Goal: Task Accomplishment & Management: Manage account settings

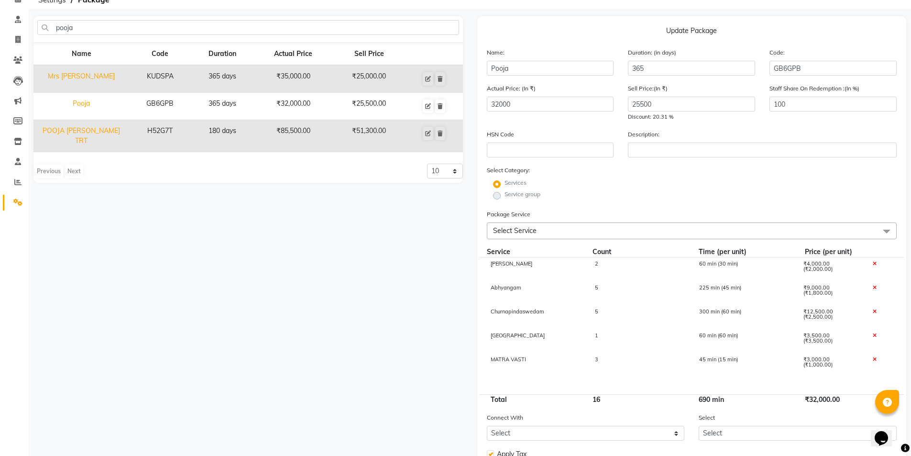
scroll to position [48, 0]
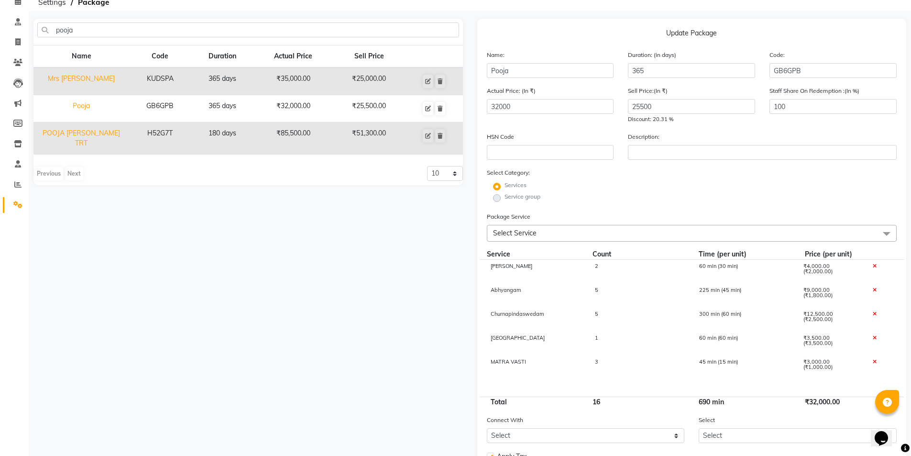
click at [602, 360] on div "3" at bounding box center [639, 367] width 104 height 16
click at [610, 365] on input "3" at bounding box center [639, 366] width 90 height 15
type input "2"
type input "31000"
click at [386, 311] on div "pooja Name Code Duration Actual Price Sell Price Mrs [PERSON_NAME] KUDSPA 365 d…" at bounding box center [248, 276] width 444 height 514
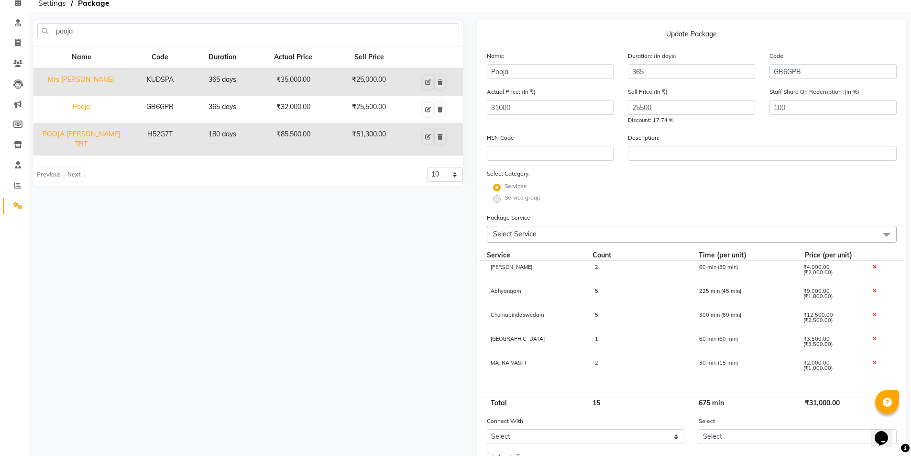
scroll to position [43, 0]
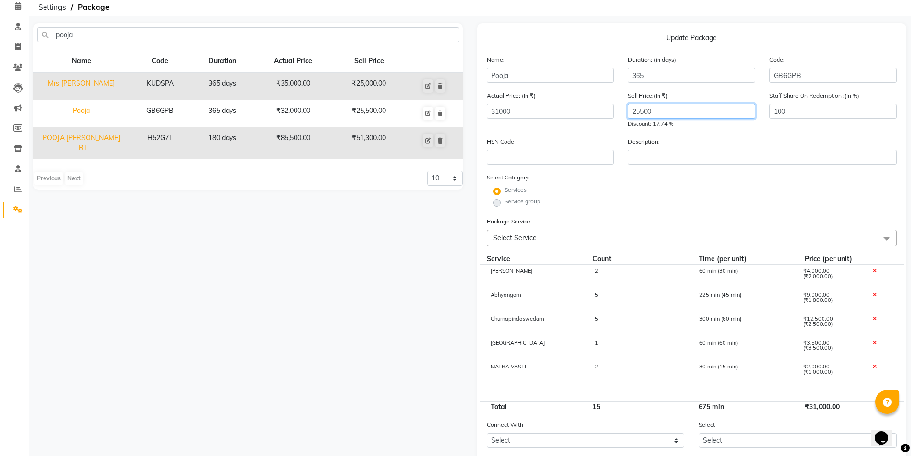
click at [672, 110] on input "25500" at bounding box center [691, 111] width 127 height 15
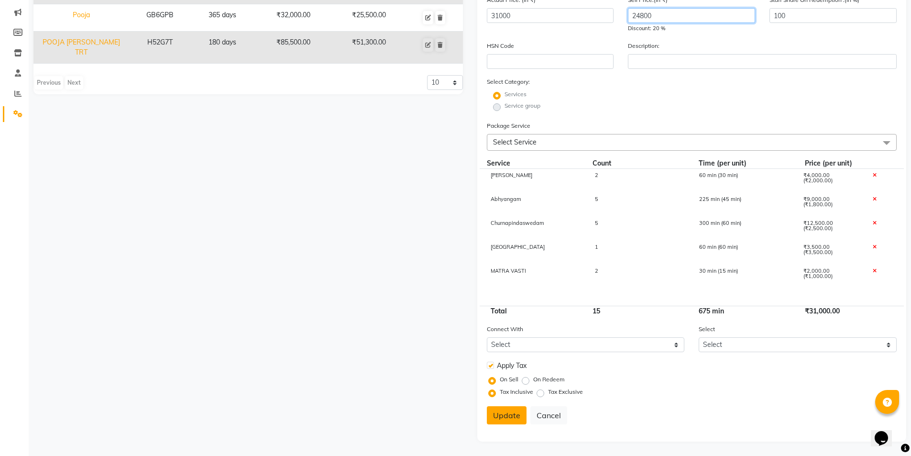
type input "24800"
click at [512, 418] on button "Update" at bounding box center [507, 415] width 40 height 18
select select
checkbox input "false"
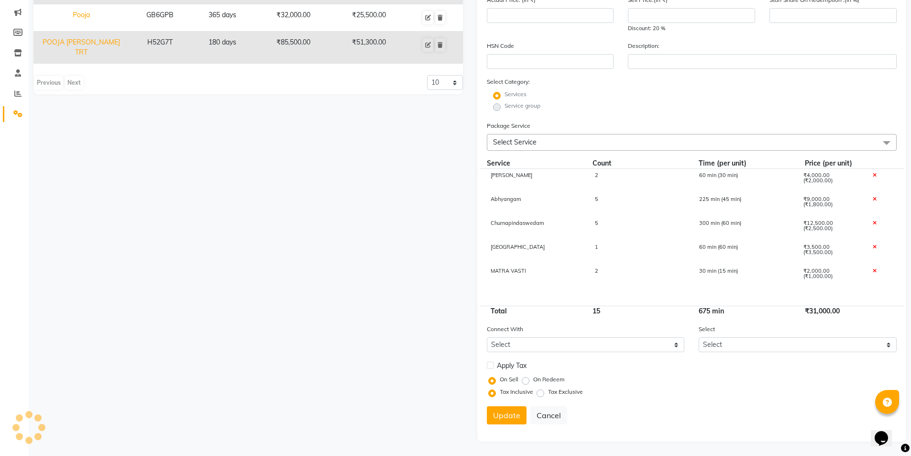
scroll to position [0, 0]
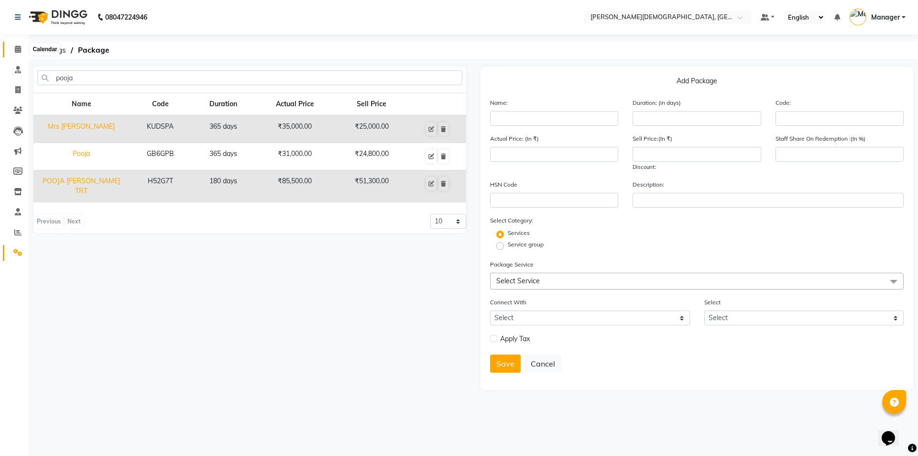
click at [18, 51] on icon at bounding box center [18, 48] width 6 height 7
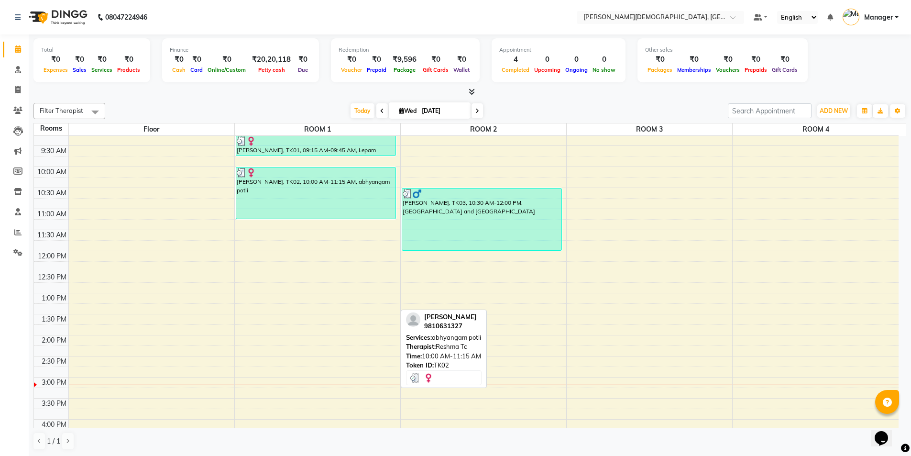
scroll to position [96, 0]
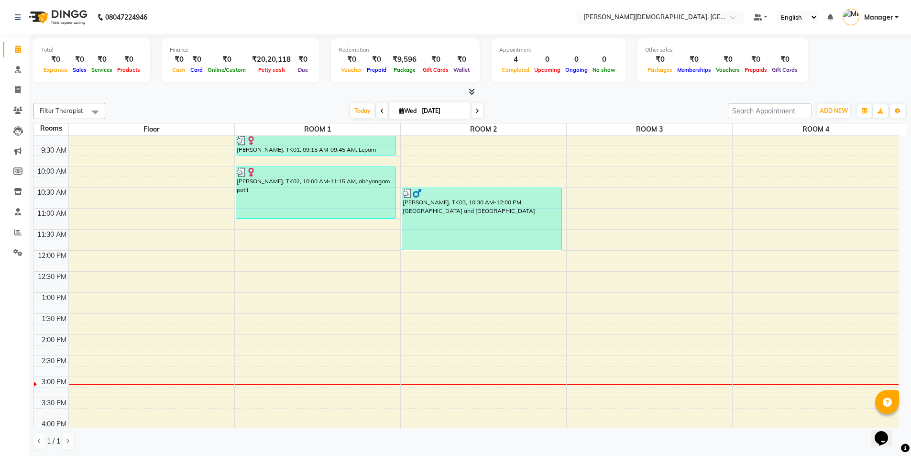
click at [434, 380] on div "7:00 AM 7:30 AM 8:00 AM 8:30 AM 9:00 AM 9:30 AM 10:00 AM 10:30 AM 11:00 AM 11:3…" at bounding box center [466, 334] width 865 height 589
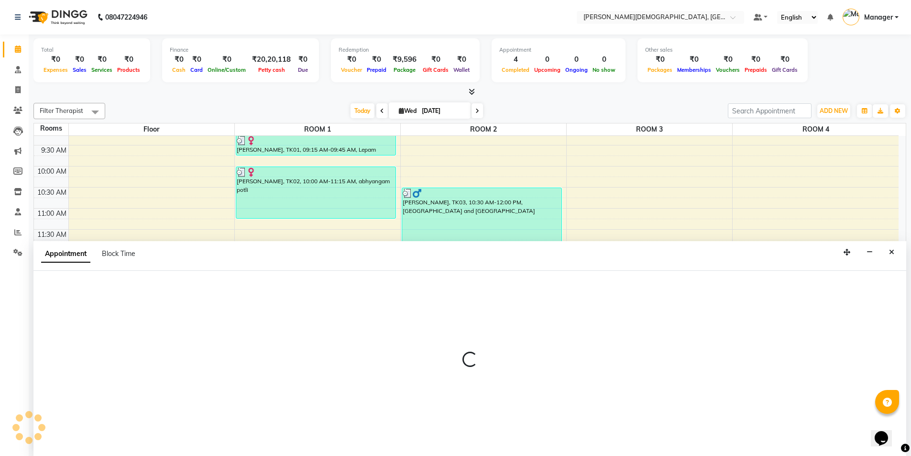
scroll to position [0, 0]
select select "900"
select select "tentative"
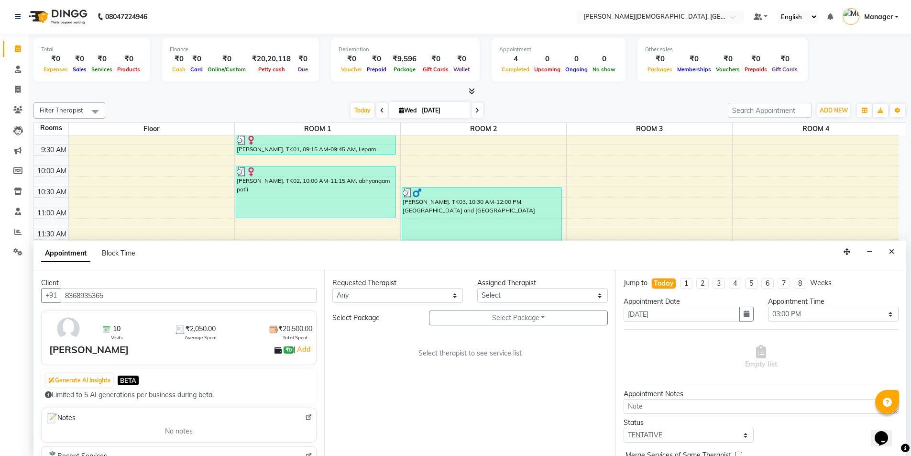
type input "8368935365"
click at [420, 295] on select "Any [PERSON_NAME] [PERSON_NAME] [PERSON_NAME] [PERSON_NAME] [PERSON_NAME] [PERS…" at bounding box center [397, 295] width 131 height 15
select select "85571"
click at [332, 288] on select "Any [PERSON_NAME] [PERSON_NAME] [PERSON_NAME] [PERSON_NAME] [PERSON_NAME] [PERS…" at bounding box center [397, 295] width 131 height 15
select select "85571"
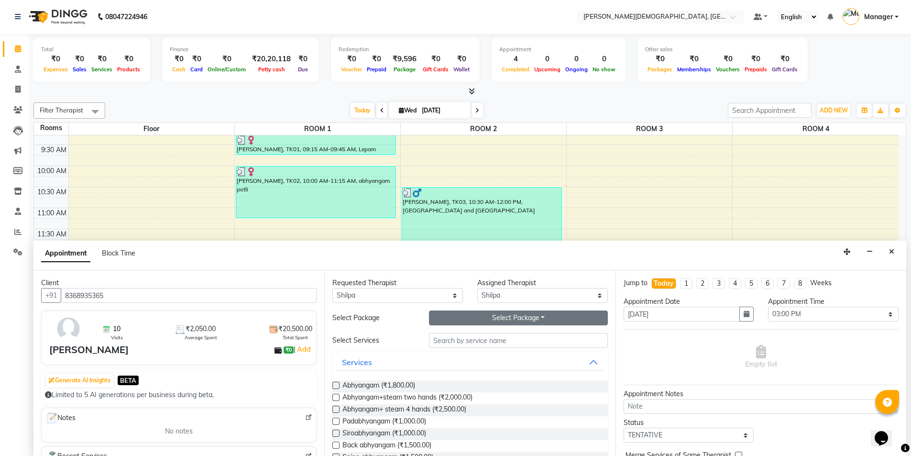
click at [467, 319] on button "Select Package Toggle Dropdown" at bounding box center [518, 317] width 179 height 15
click at [463, 336] on li "[PERSON_NAME]" at bounding box center [467, 337] width 76 height 14
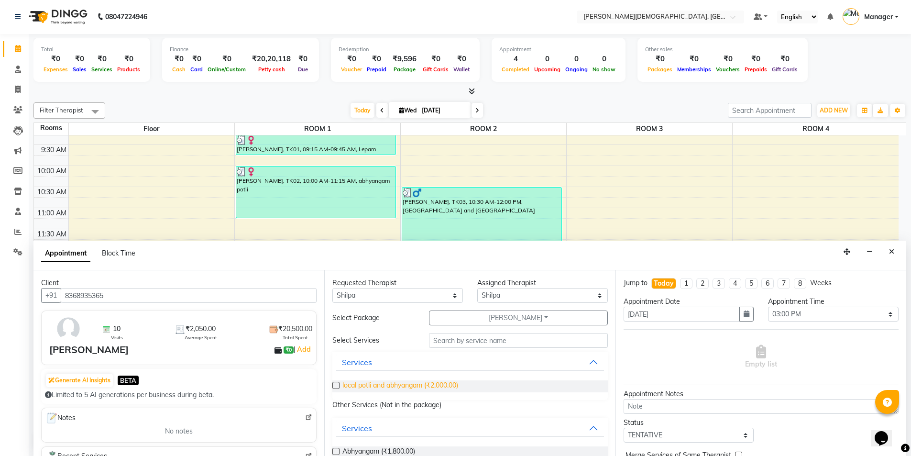
click at [446, 385] on span "local potli and abhyangam (₹2,000.00)" at bounding box center [400, 386] width 116 height 12
checkbox input "false"
select select "2681"
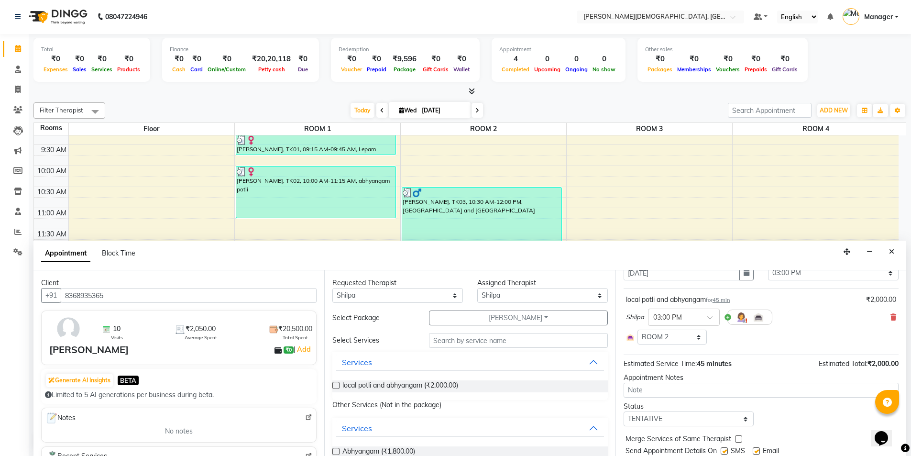
scroll to position [72, 0]
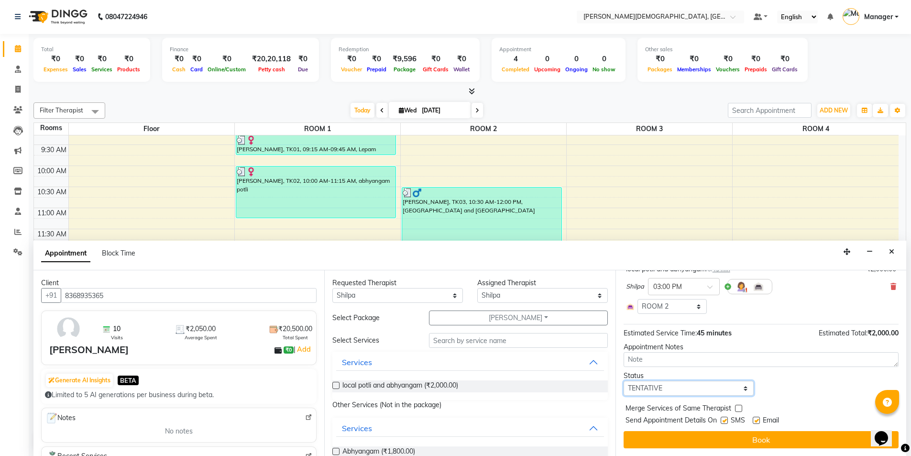
drag, startPoint x: 706, startPoint y: 387, endPoint x: 704, endPoint y: 382, distance: 5.2
click at [706, 387] on select "Select TENTATIVE CONFIRM CHECK-IN UPCOMING" at bounding box center [689, 388] width 131 height 15
select select "confirm booking"
click at [624, 381] on select "Select TENTATIVE CONFIRM CHECK-IN UPCOMING" at bounding box center [689, 388] width 131 height 15
click at [726, 420] on label at bounding box center [724, 420] width 7 height 7
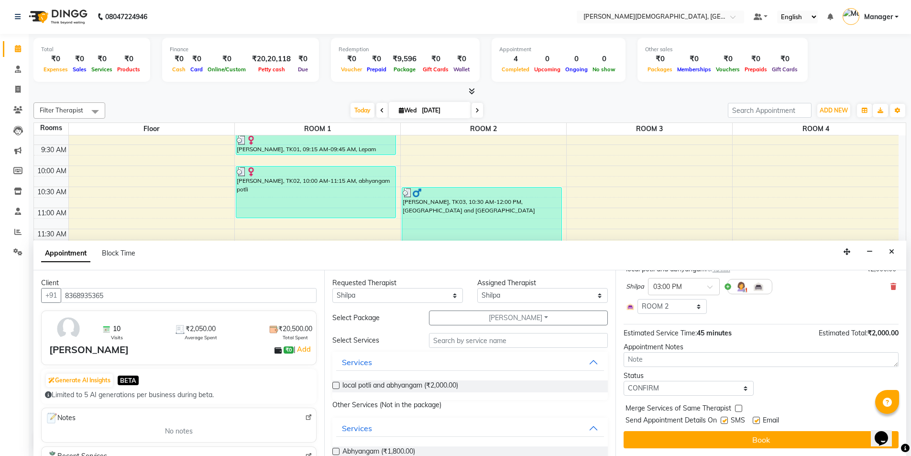
click at [726, 420] on input "checkbox" at bounding box center [724, 421] width 6 height 6
checkbox input "false"
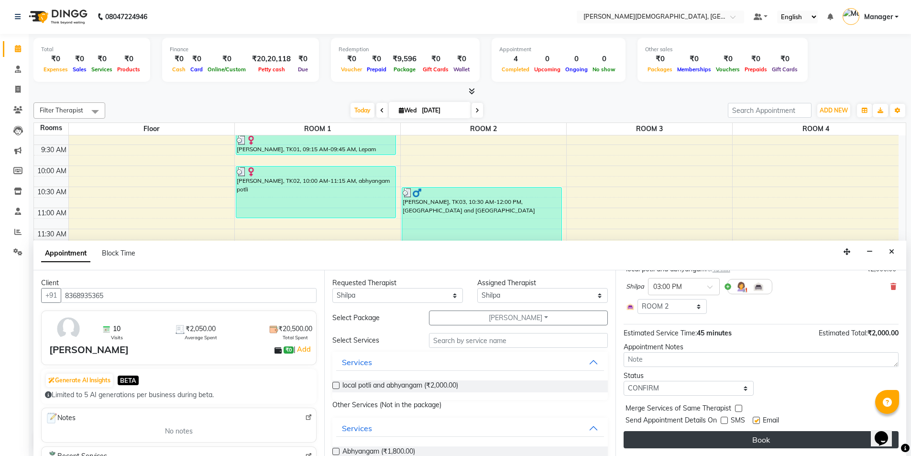
click at [725, 439] on button "Book" at bounding box center [761, 439] width 275 height 17
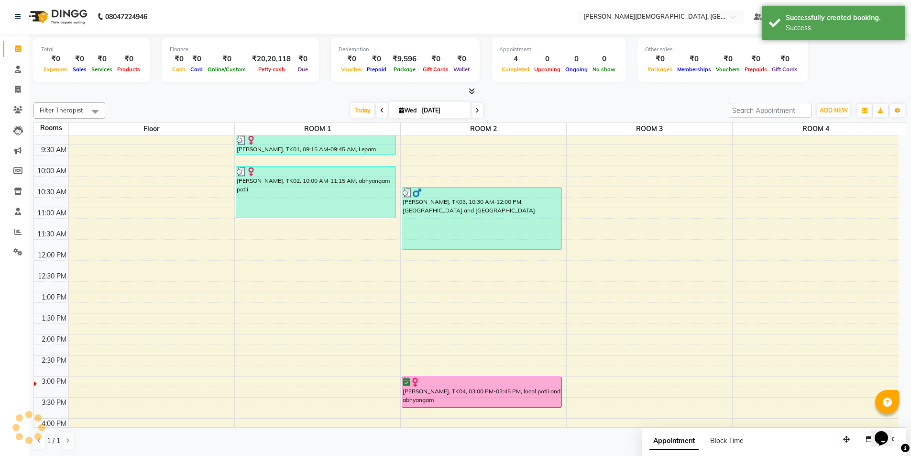
scroll to position [0, 0]
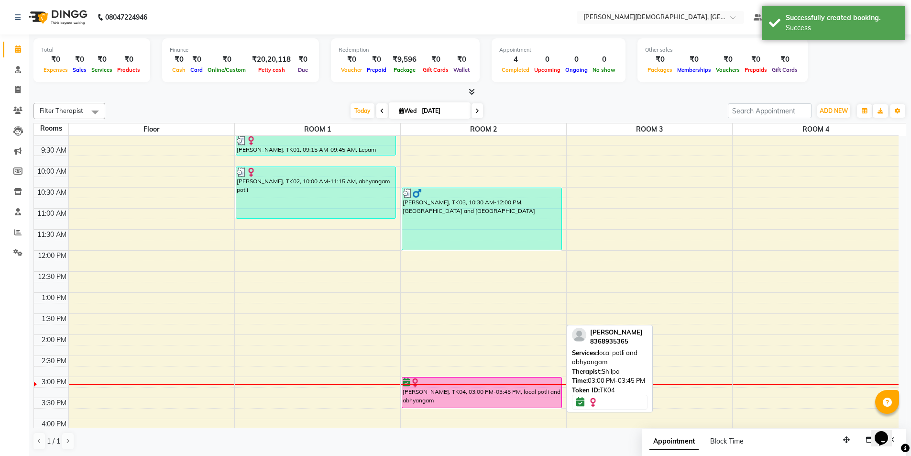
click at [424, 395] on div "[PERSON_NAME], TK04, 03:00 PM-03:45 PM, local potli and abhyangam" at bounding box center [482, 392] width 160 height 30
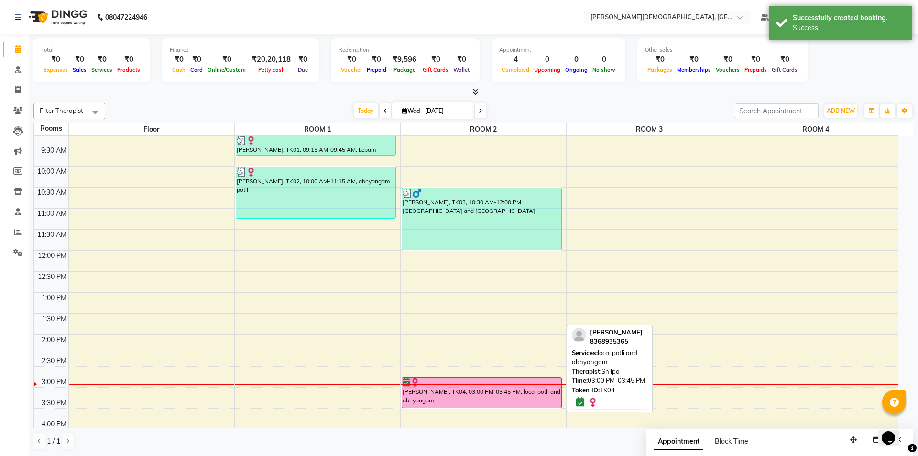
select select "6"
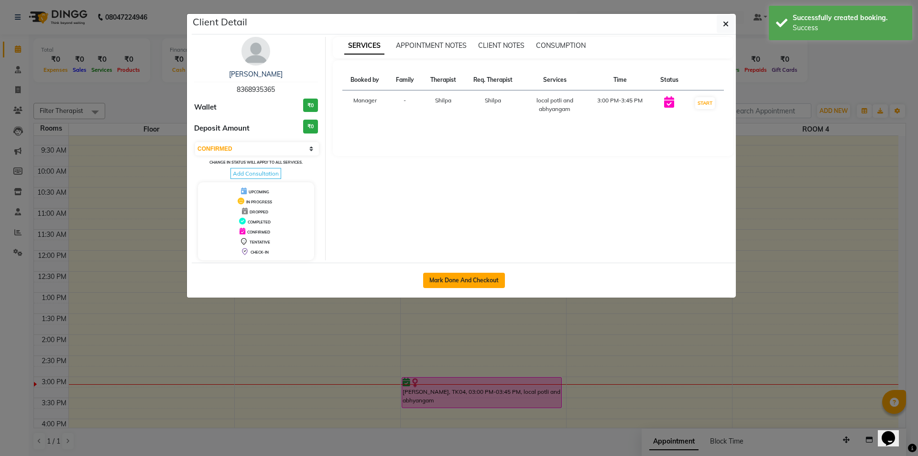
click at [453, 281] on button "Mark Done And Checkout" at bounding box center [464, 280] width 82 height 15
select select "service"
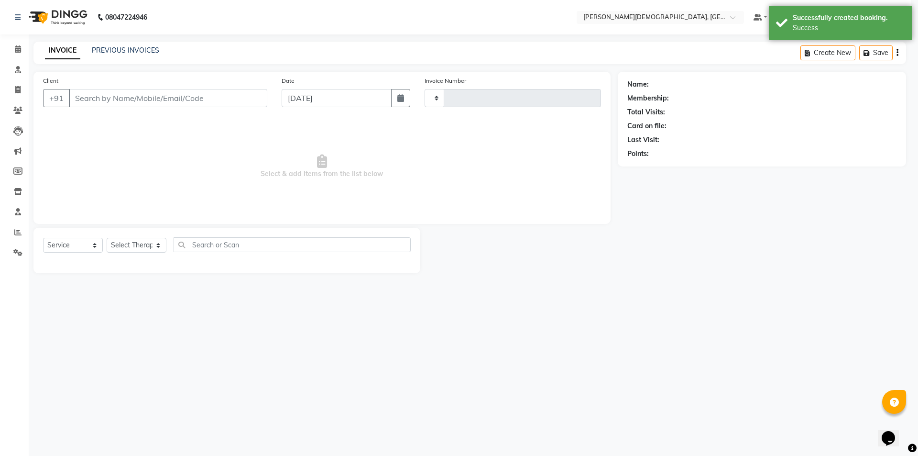
type input "1280"
select select "5573"
select select "membership"
select select "39593"
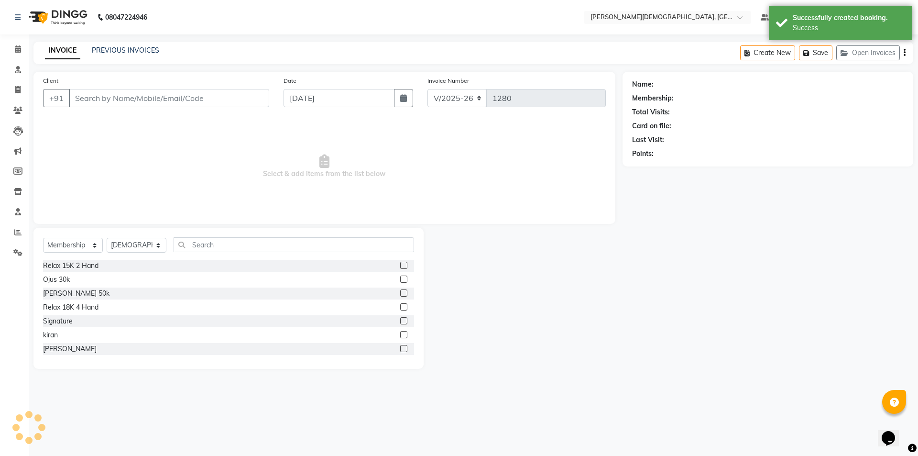
type input "8368935365"
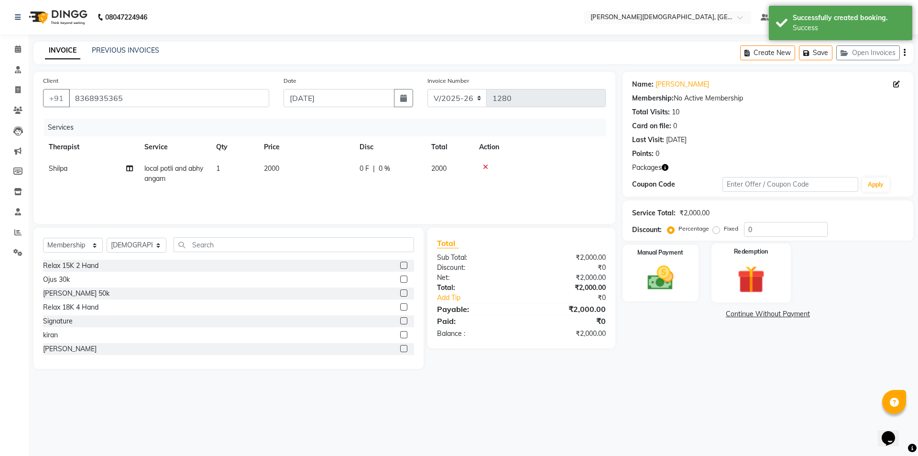
click at [731, 257] on div "Redemption" at bounding box center [751, 272] width 79 height 59
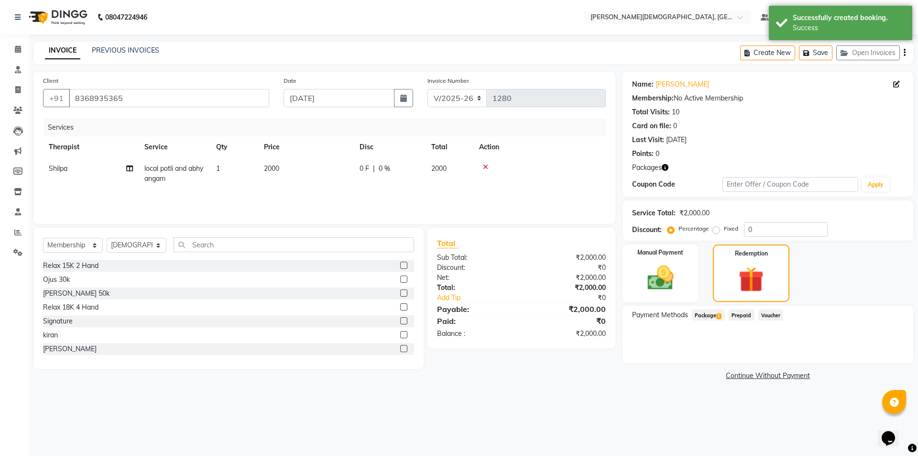
click at [709, 312] on span "Package 1" at bounding box center [708, 314] width 33 height 11
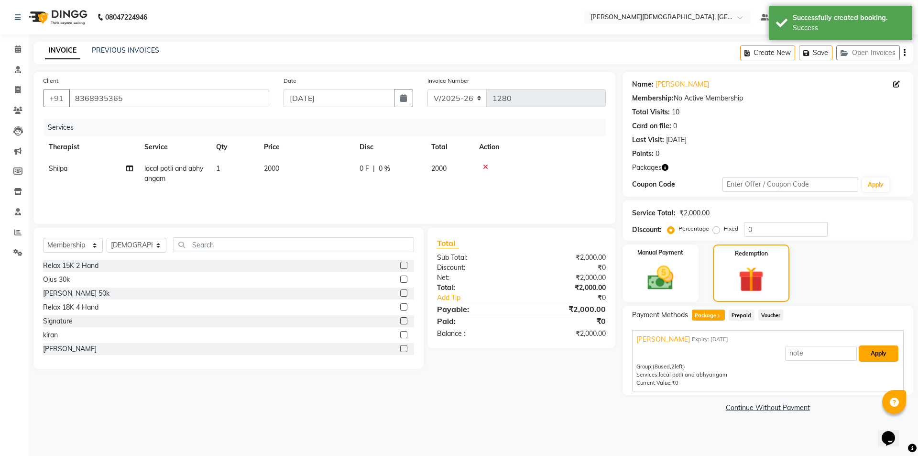
click at [865, 352] on button "Apply" at bounding box center [879, 353] width 40 height 16
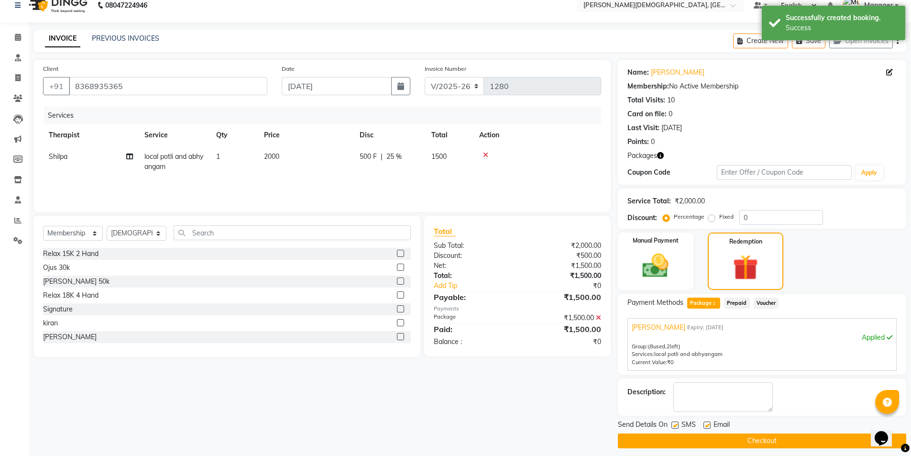
scroll to position [19, 0]
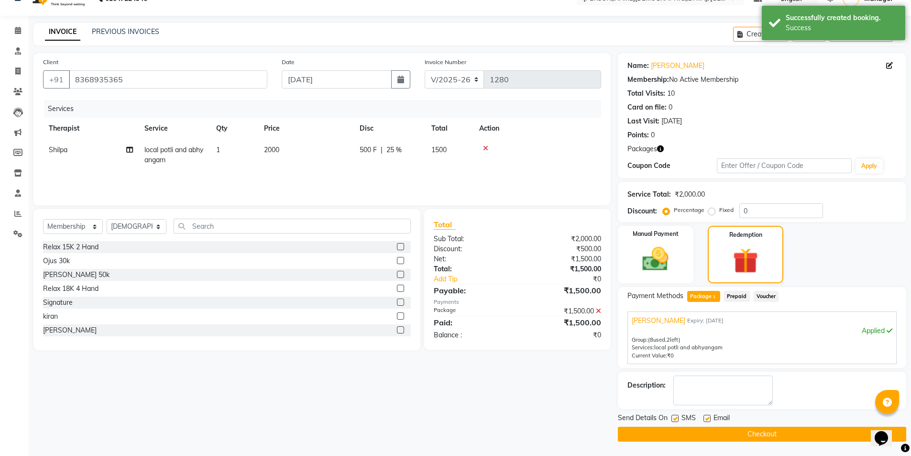
click at [672, 417] on label at bounding box center [674, 418] width 7 height 7
click at [672, 417] on input "checkbox" at bounding box center [674, 419] width 6 height 6
checkbox input "false"
click at [677, 435] on button "Checkout" at bounding box center [762, 434] width 288 height 15
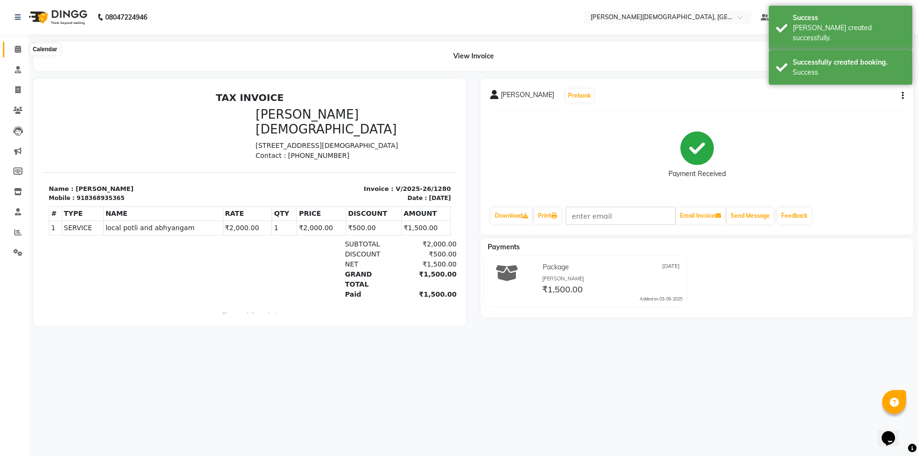
click at [19, 52] on icon at bounding box center [18, 48] width 6 height 7
